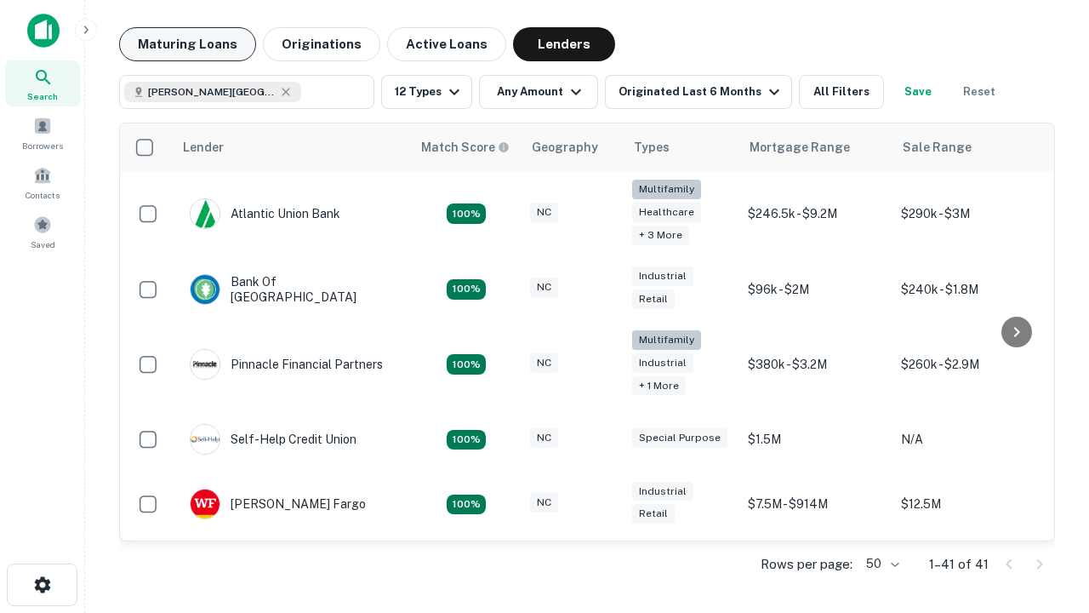
click at [187, 44] on button "Maturing Loans" at bounding box center [187, 44] width 137 height 34
